Goal: Check status: Check status

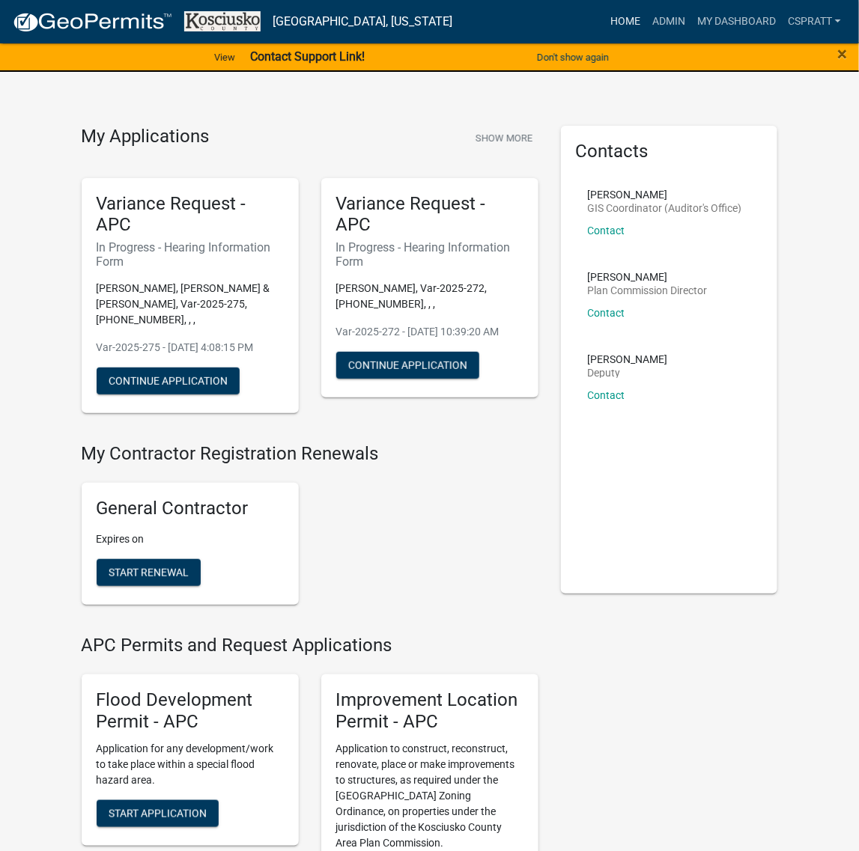
click at [604, 24] on link "Home" at bounding box center [625, 21] width 42 height 28
click at [646, 23] on link "Admin" at bounding box center [668, 21] width 45 height 28
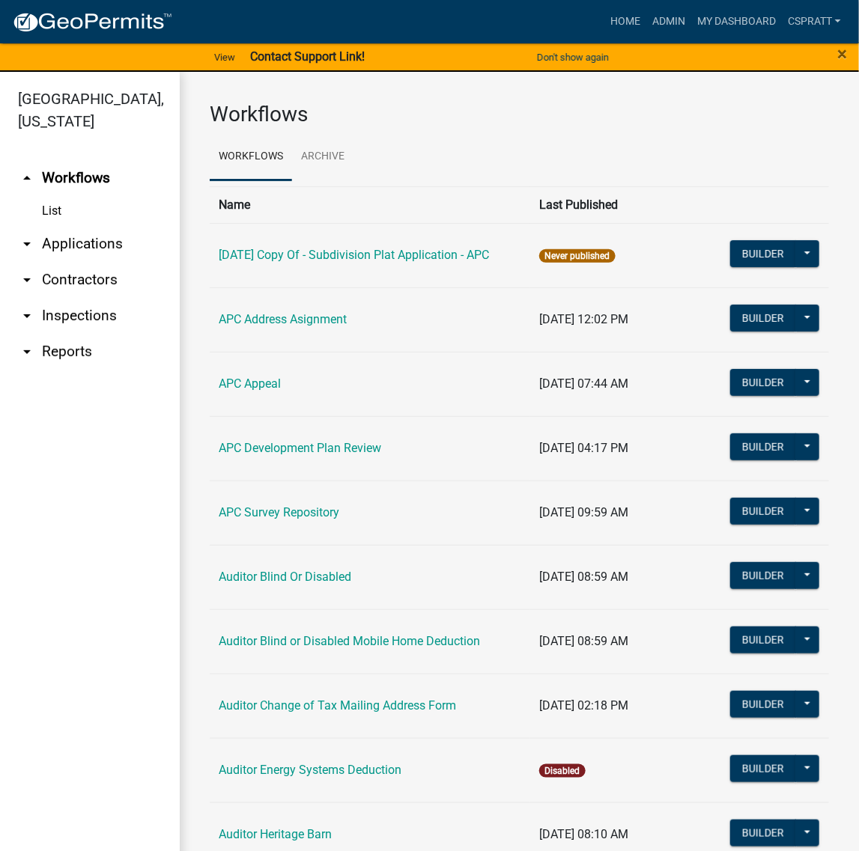
click at [76, 262] on link "arrow_drop_down Applications" at bounding box center [90, 244] width 180 height 36
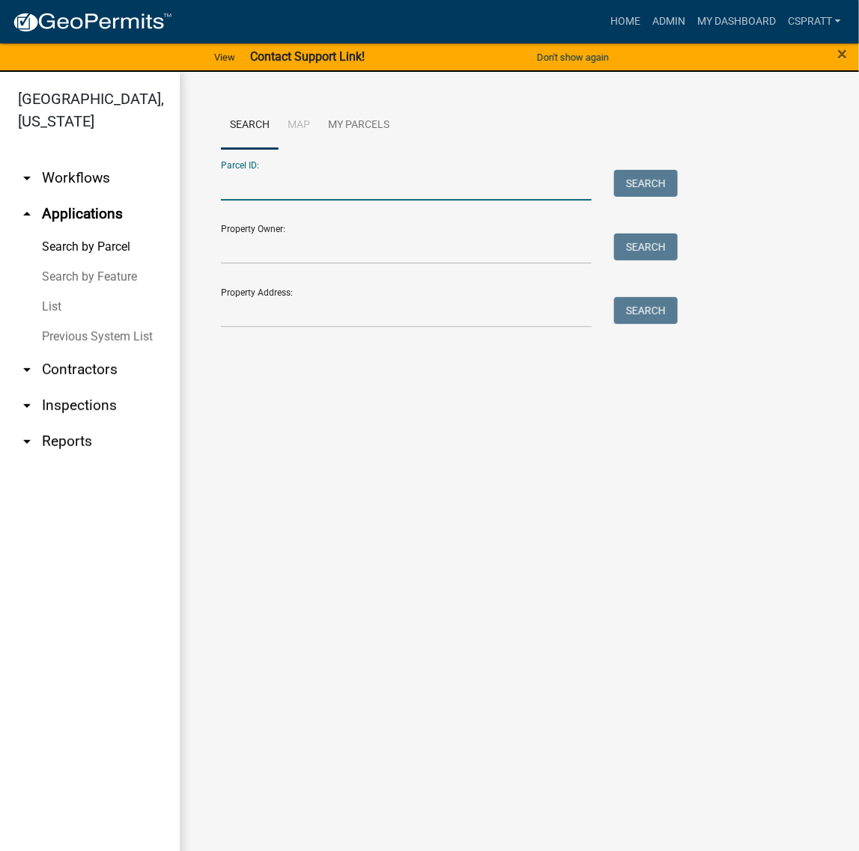
click at [247, 201] on input "Parcel ID:" at bounding box center [406, 185] width 371 height 31
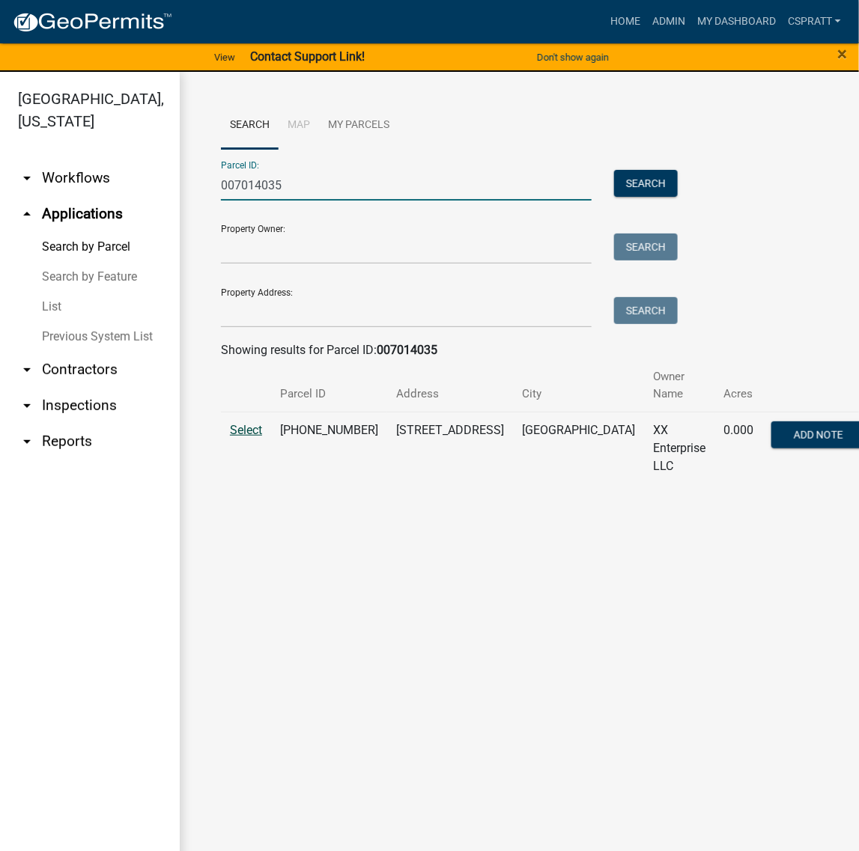
type input "007014035"
click at [258, 437] on span "Select" at bounding box center [246, 430] width 32 height 14
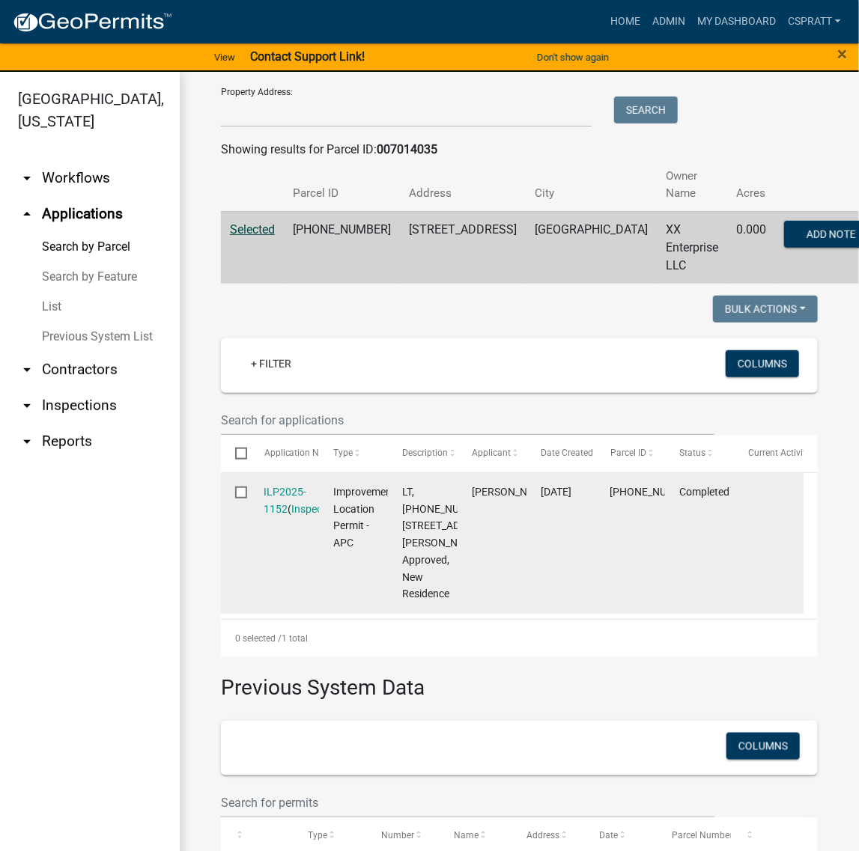
scroll to position [281, 0]
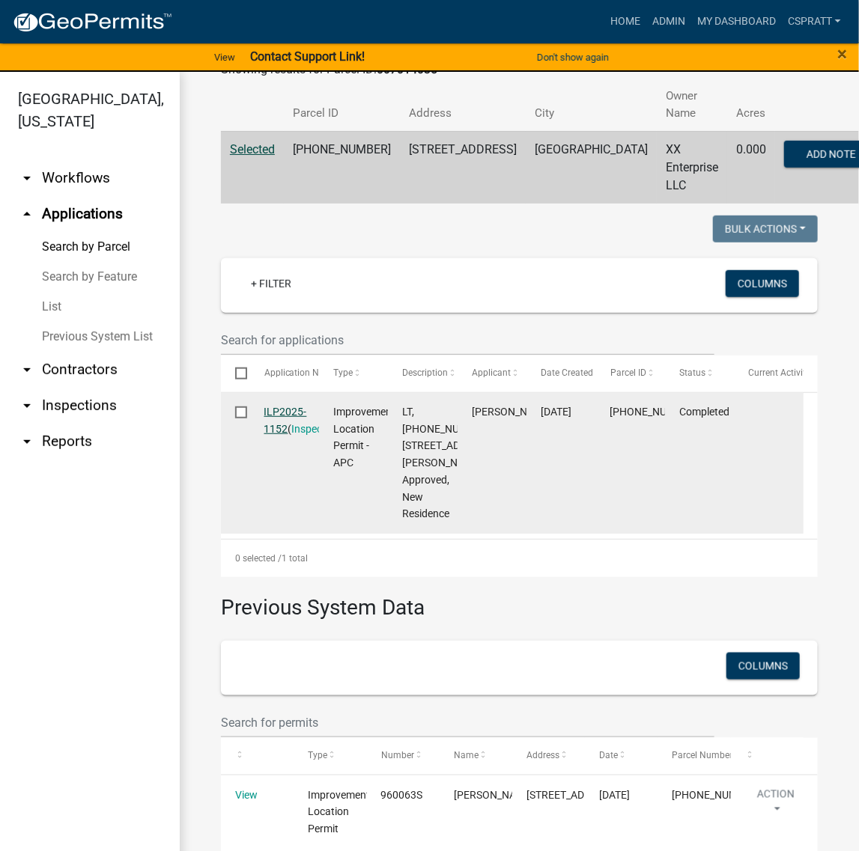
click at [305, 435] on link "ILP2025-1152" at bounding box center [285, 420] width 43 height 29
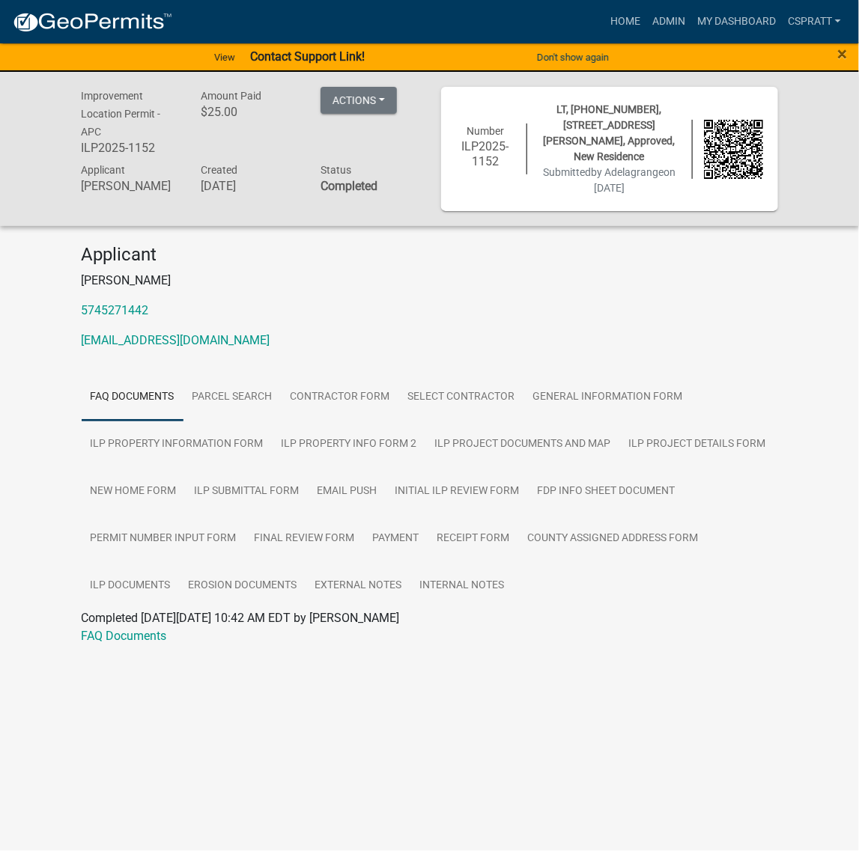
scroll to position [128, 0]
click at [426, 463] on link "ILP Project Documents and Map" at bounding box center [523, 445] width 194 height 48
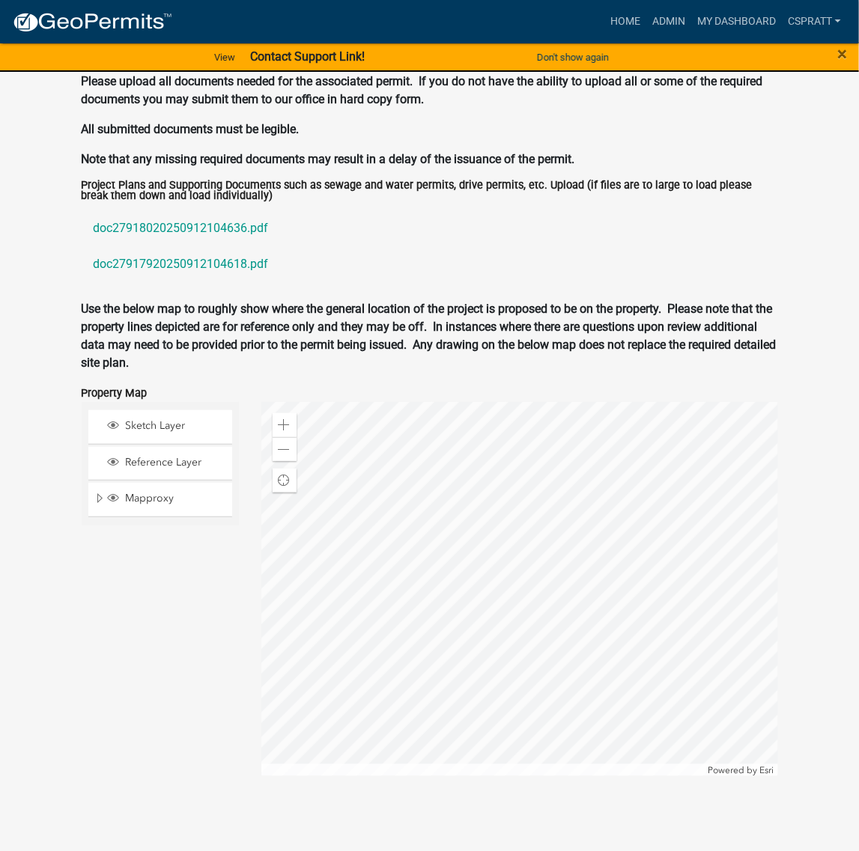
scroll to position [2093, 0]
click at [237, 246] on link "doc27918020250912104636.pdf" at bounding box center [430, 228] width 696 height 36
click at [266, 282] on link "doc27917920250912104618.pdf" at bounding box center [430, 264] width 696 height 36
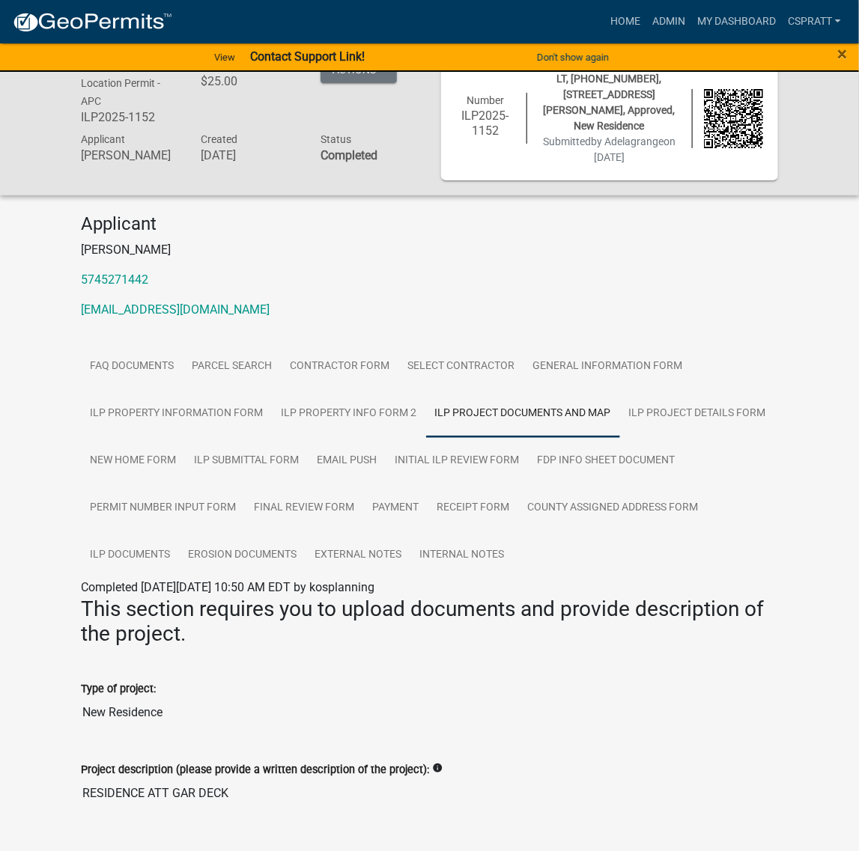
scroll to position [0, 0]
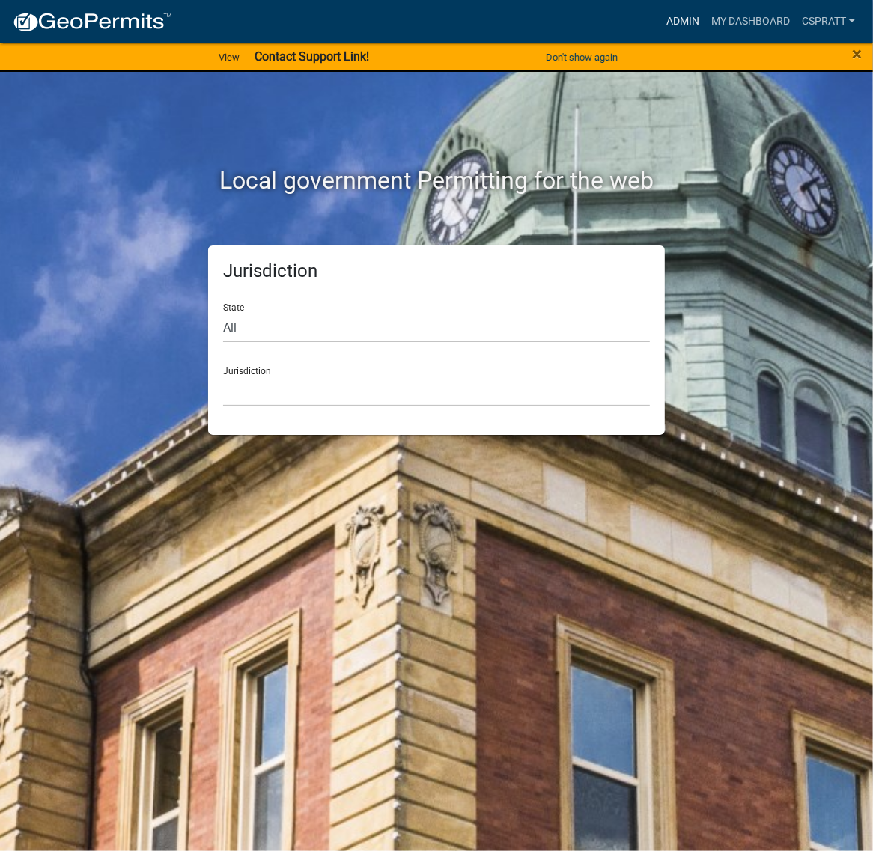
click at [660, 24] on link "Admin" at bounding box center [682, 21] width 45 height 28
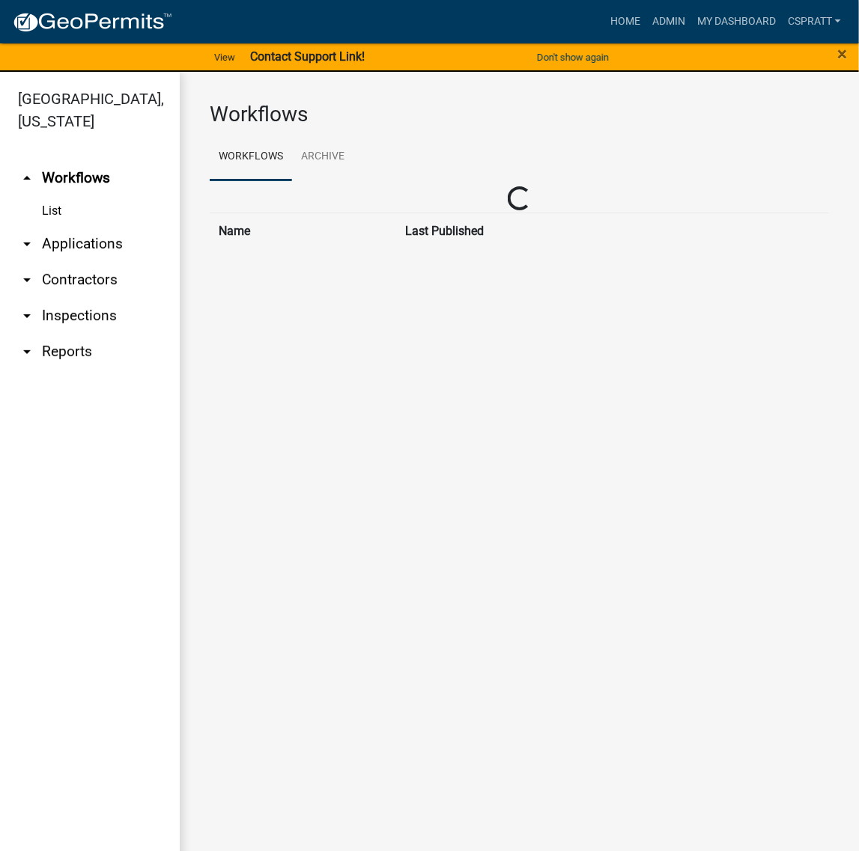
click at [103, 262] on link "arrow_drop_down Applications" at bounding box center [90, 244] width 180 height 36
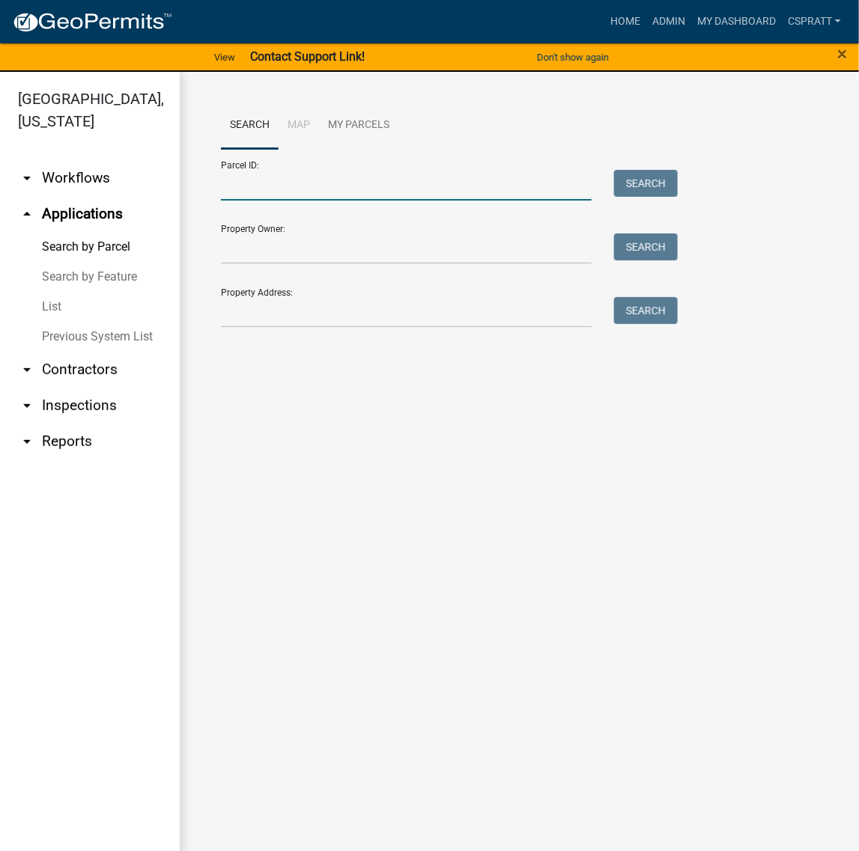
click at [253, 201] on input "Parcel ID:" at bounding box center [406, 185] width 371 height 31
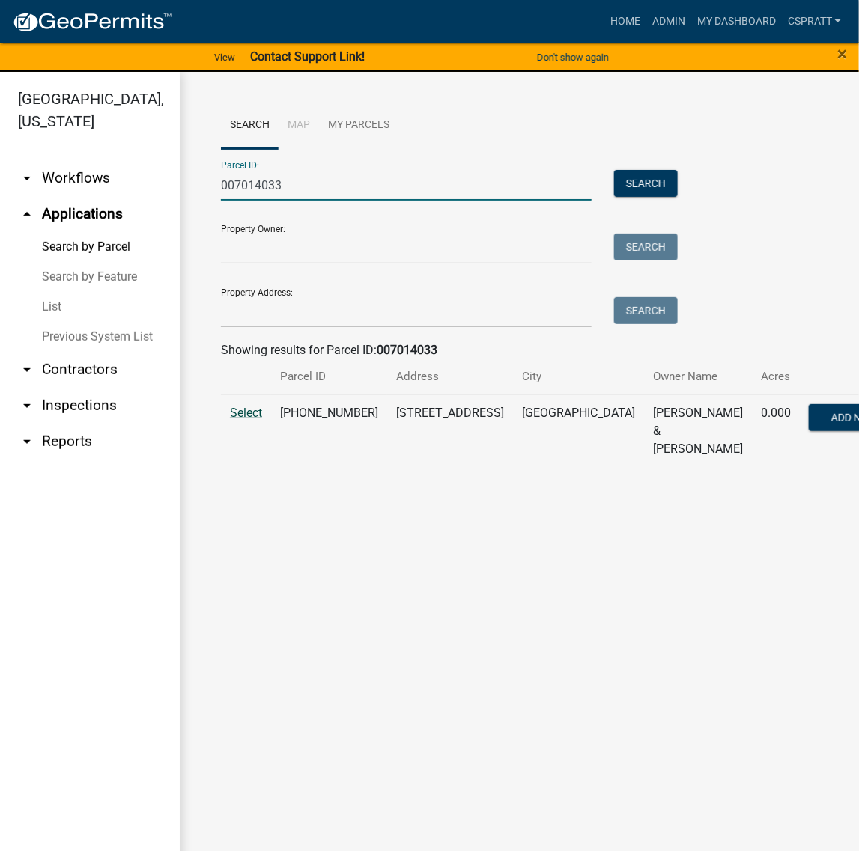
click at [242, 420] on span "Select" at bounding box center [246, 413] width 32 height 14
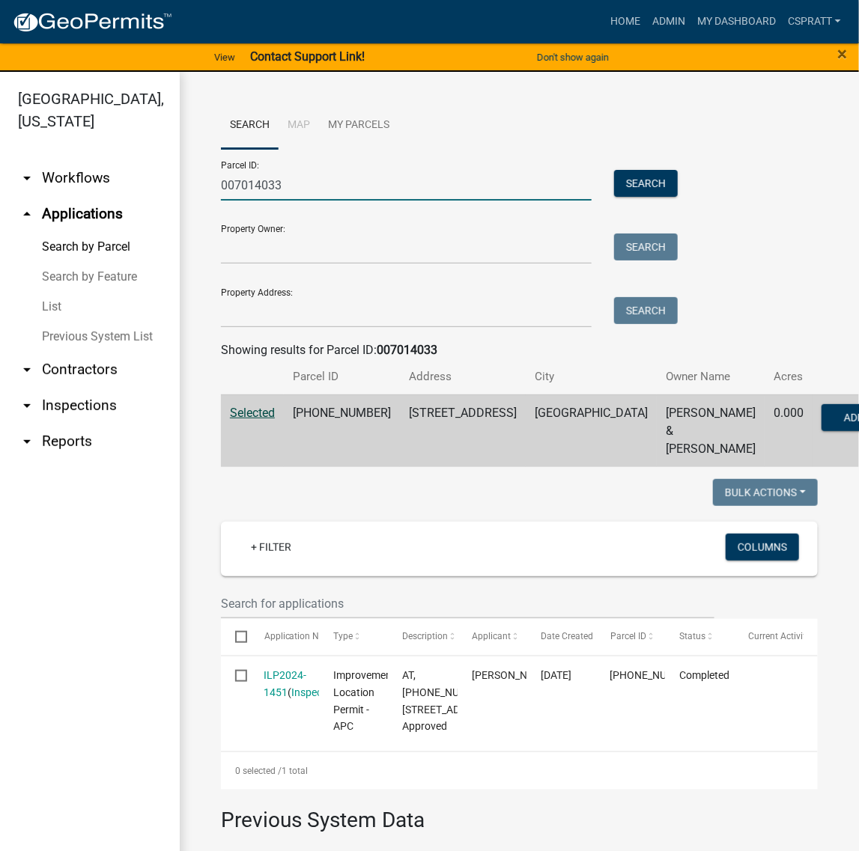
click at [334, 201] on input "007014033" at bounding box center [406, 185] width 371 height 31
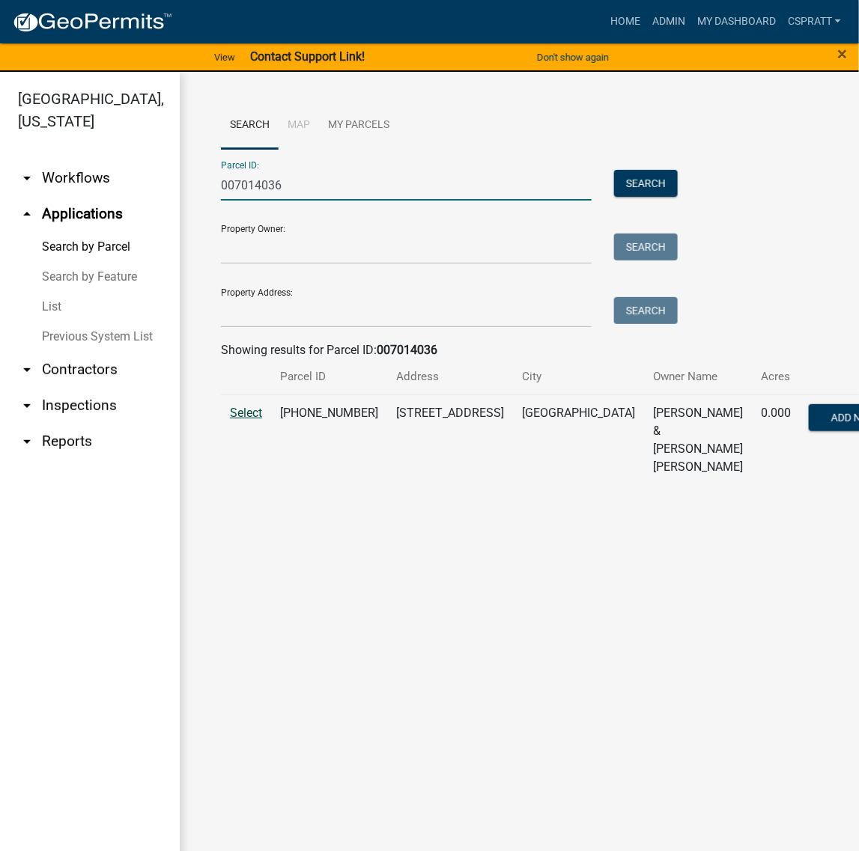
type input "007014036"
click at [249, 420] on span "Select" at bounding box center [246, 413] width 32 height 14
